Goal: Find contact information: Find contact information

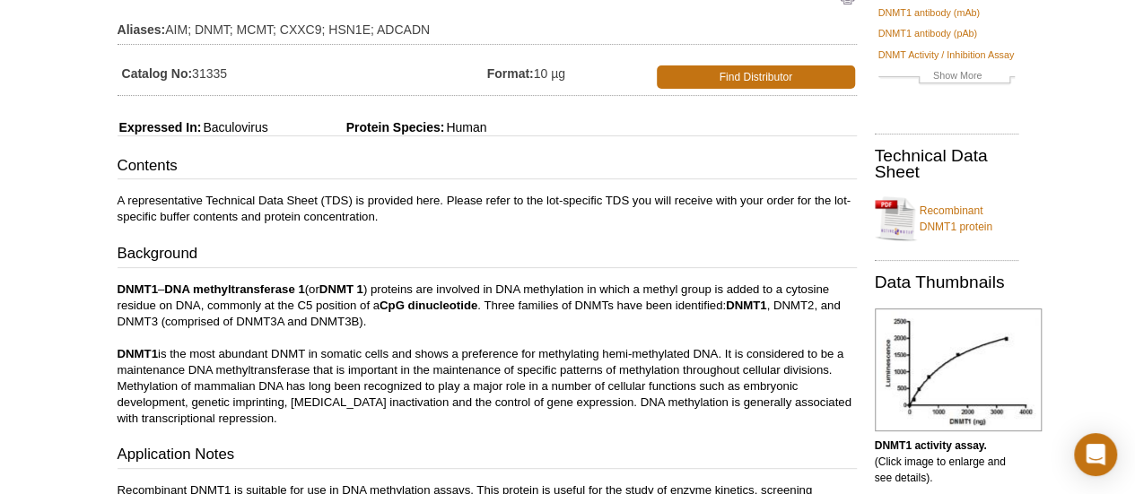
scroll to position [187, 0]
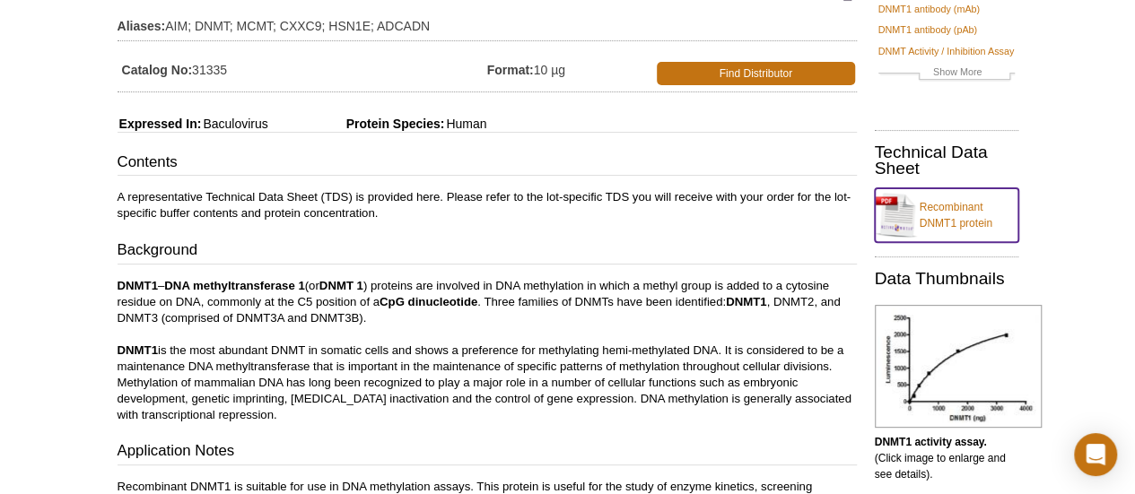
click at [934, 213] on link "Recombinant DNMT1 protein" at bounding box center [947, 215] width 144 height 54
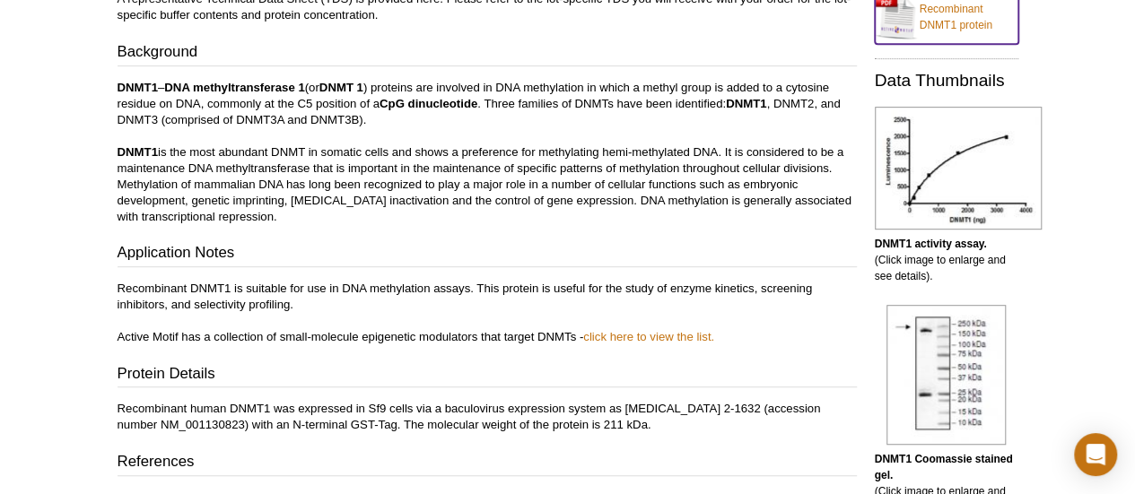
scroll to position [386, 0]
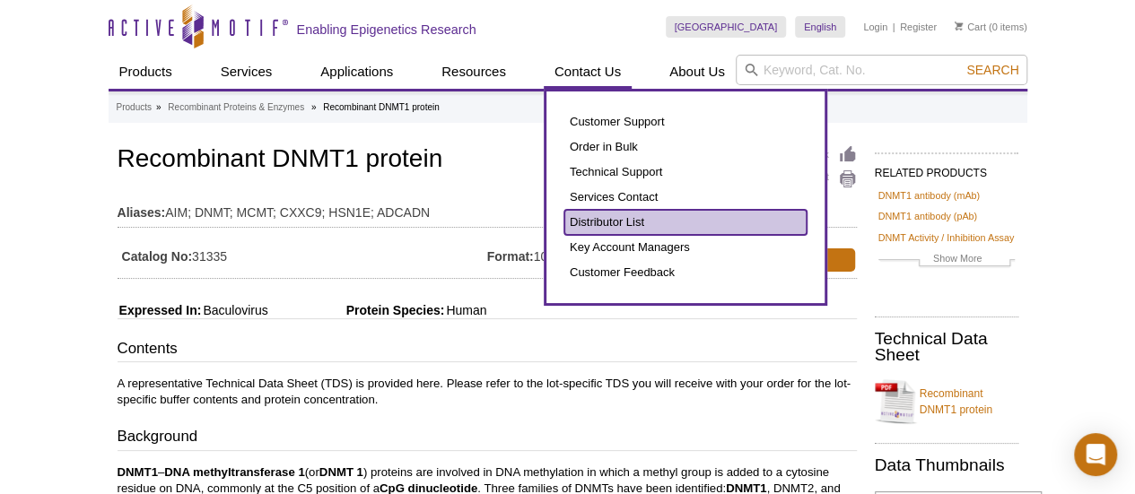
click at [598, 223] on link "Distributor List" at bounding box center [685, 222] width 242 height 25
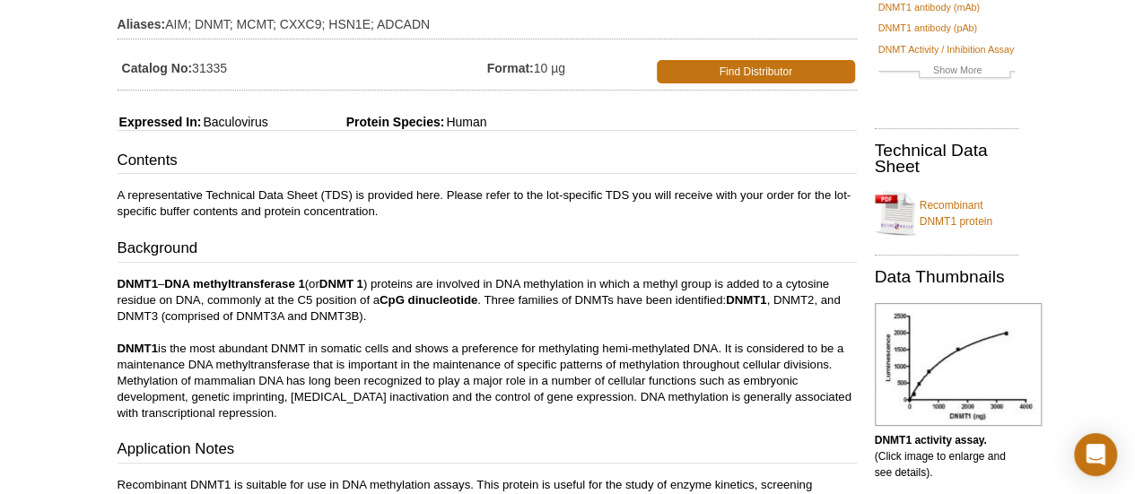
scroll to position [190, 0]
